Goal: Navigation & Orientation: Find specific page/section

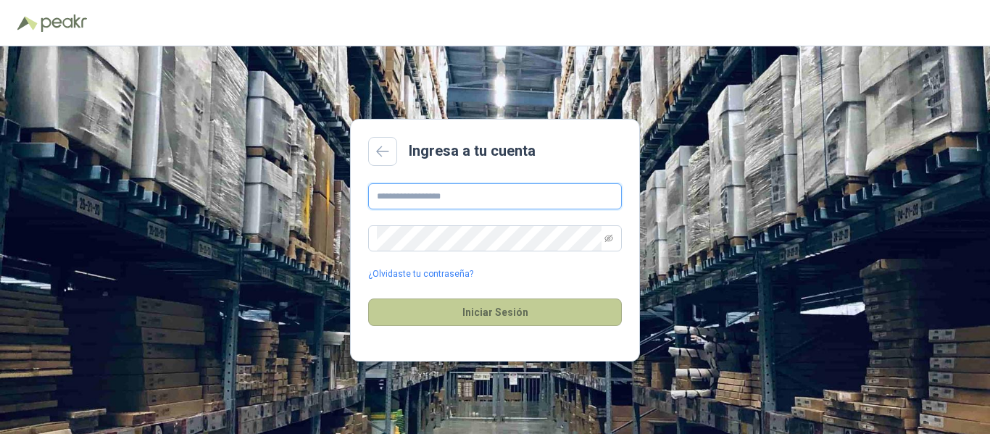
type input "**********"
click at [480, 310] on button "Iniciar Sesión" at bounding box center [495, 313] width 254 height 28
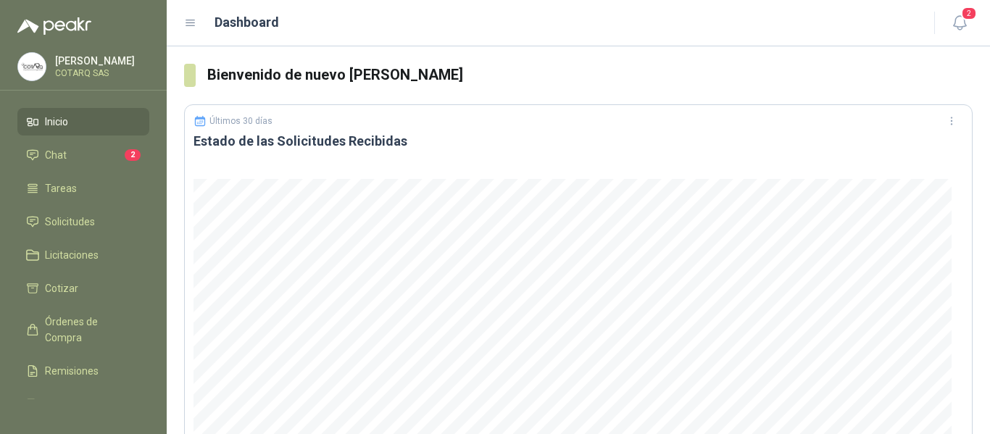
click at [88, 115] on li "Inicio" at bounding box center [83, 122] width 115 height 16
click at [69, 147] on li "Chat 2" at bounding box center [83, 155] width 115 height 16
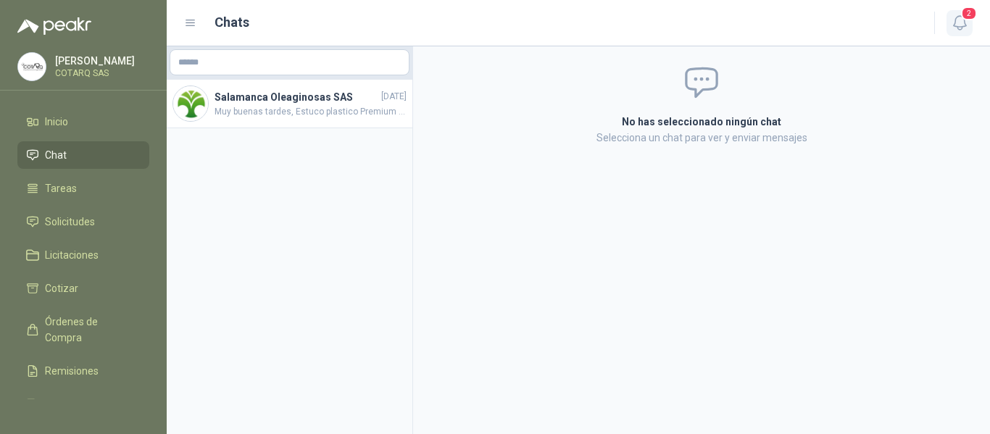
click at [961, 23] on icon "button" at bounding box center [960, 23] width 18 height 18
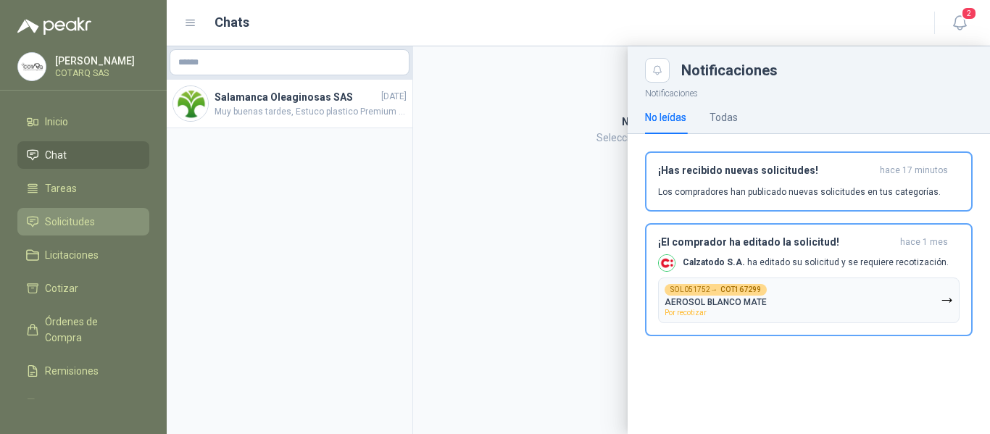
click at [73, 221] on span "Solicitudes" at bounding box center [70, 222] width 50 height 16
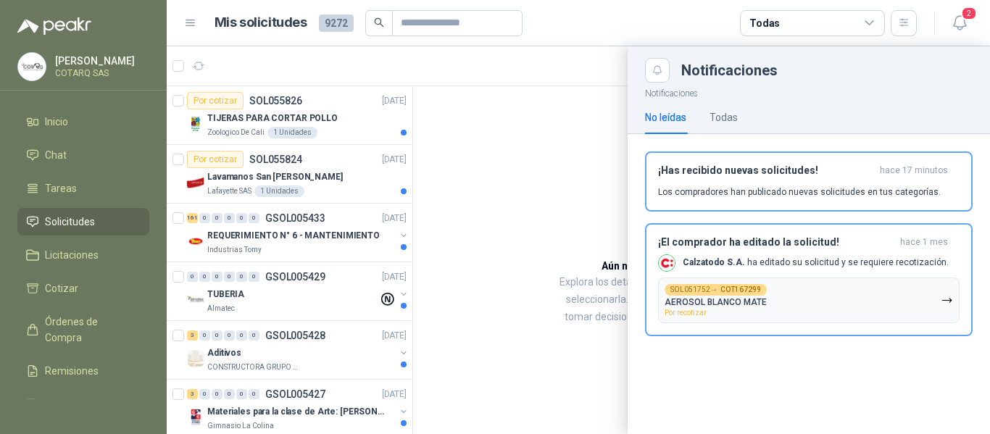
click at [355, 116] on div at bounding box center [579, 240] width 824 height 388
